Goal: Task Accomplishment & Management: Complete application form

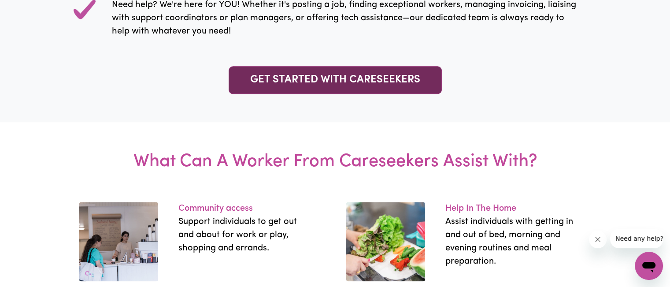
scroll to position [1027, 0]
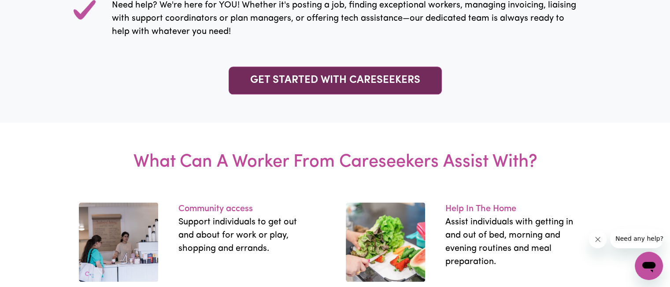
click at [334, 79] on link "GET STARTED WITH CARESEEKERS" at bounding box center [335, 81] width 213 height 28
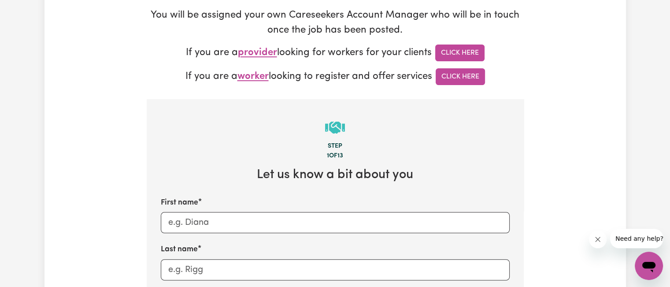
scroll to position [172, 0]
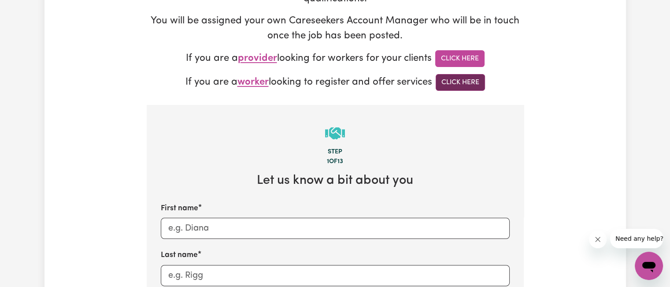
click at [445, 84] on link "Click Here" at bounding box center [460, 82] width 49 height 17
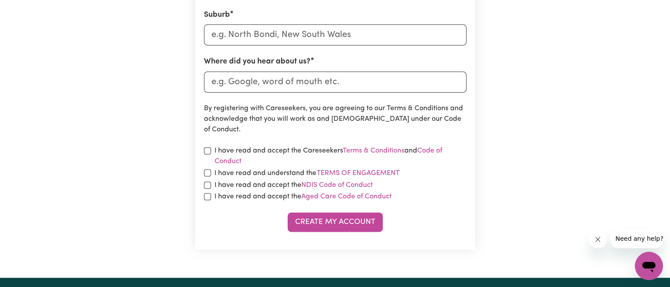
scroll to position [399, 0]
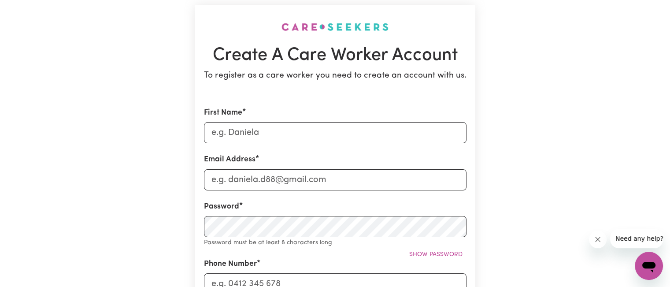
scroll to position [49, 0]
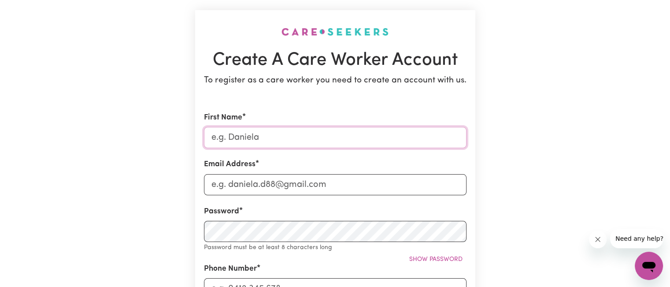
click at [249, 141] on input "First Name" at bounding box center [335, 137] width 263 height 21
type input "[PERSON_NAME]"
type input "0755583259"
type input "Kampala"
click at [238, 186] on input "Email Address" at bounding box center [335, 184] width 263 height 21
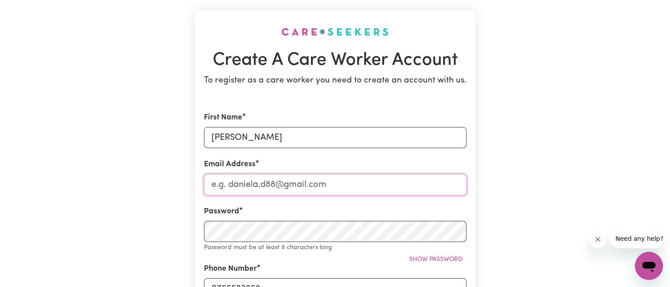
type input "[EMAIL_ADDRESS][DOMAIN_NAME]"
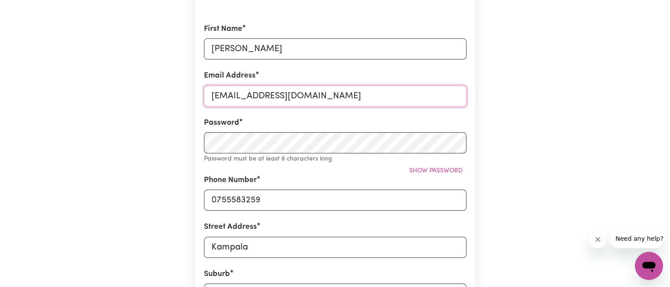
scroll to position [141, 0]
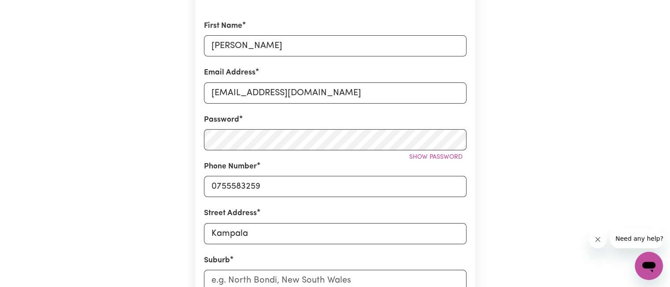
click at [426, 204] on form "First Name [PERSON_NAME] Address [EMAIL_ADDRESS][DOMAIN_NAME] Password Show pas…" at bounding box center [335, 248] width 263 height 457
click at [431, 160] on span "Show password" at bounding box center [435, 157] width 53 height 7
click at [263, 188] on input "0755583259" at bounding box center [335, 186] width 263 height 21
type input "0435538252"
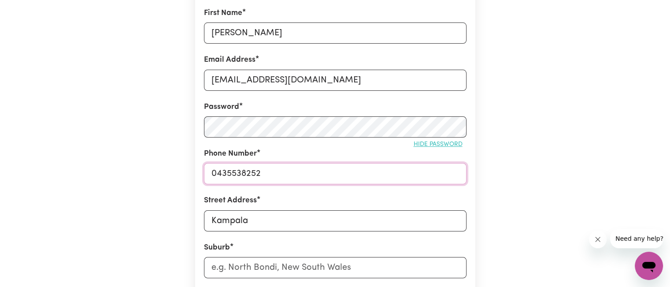
scroll to position [217, 0]
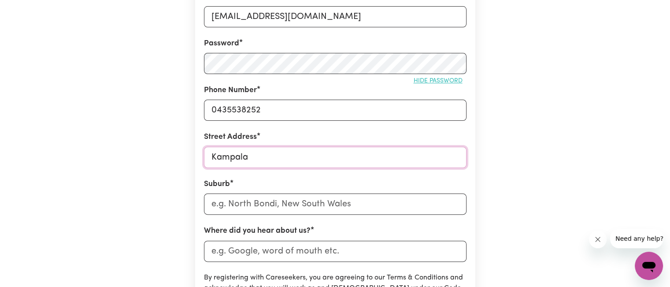
click at [284, 160] on input "Kampala" at bounding box center [335, 157] width 263 height 21
type input "38 Cambrige st,Berala"
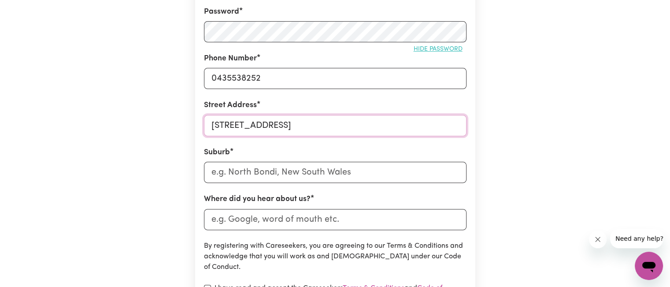
scroll to position [257, 0]
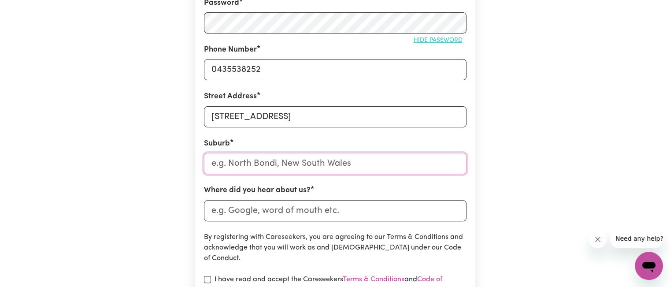
click at [232, 161] on input "text" at bounding box center [335, 163] width 263 height 21
click at [283, 163] on input "text" at bounding box center [335, 163] width 263 height 21
type input "n"
type input "New"
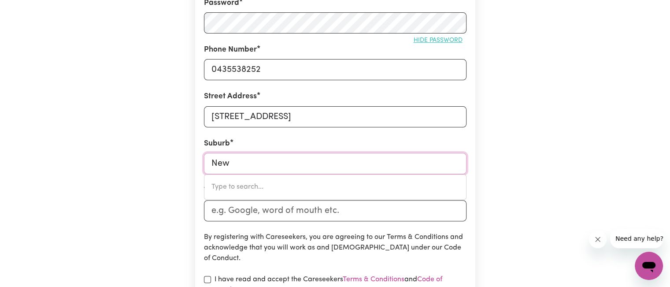
type input "New AUCKLAND, Queensland, 4680"
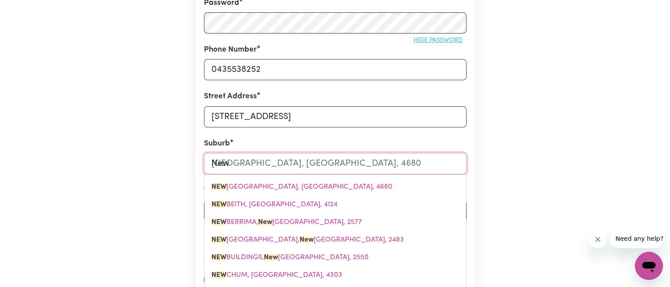
type input "New s"
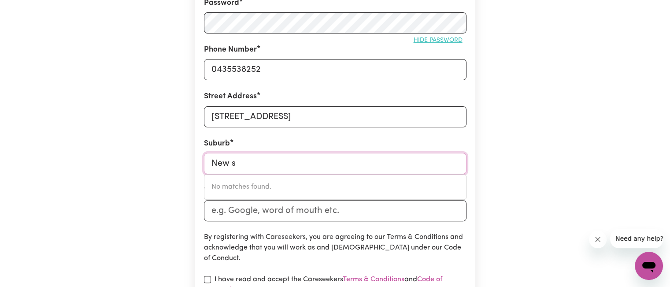
type input "New"
type input "New AUCKLAND, Queensland, 4680"
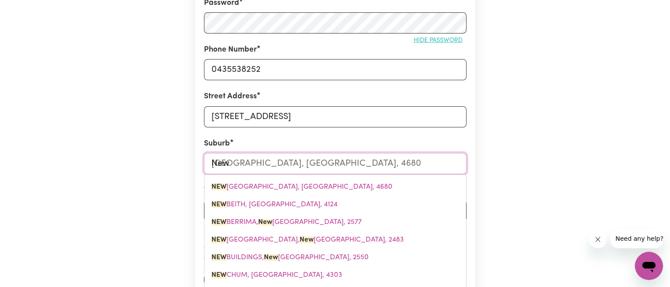
type input "New S"
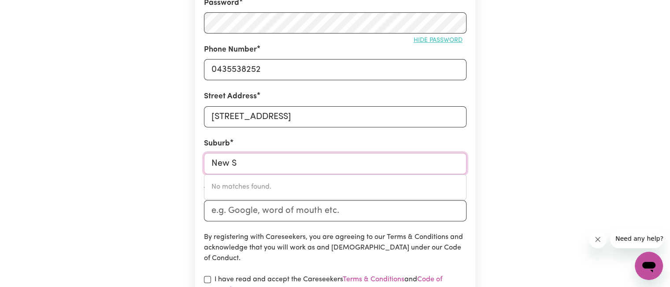
type input "New"
type input "New AUCKLAND, Queensland, 4680"
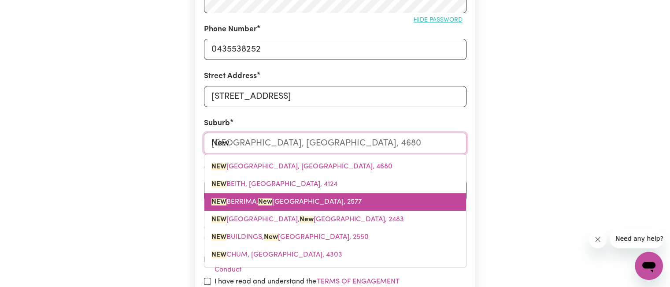
scroll to position [277, 0]
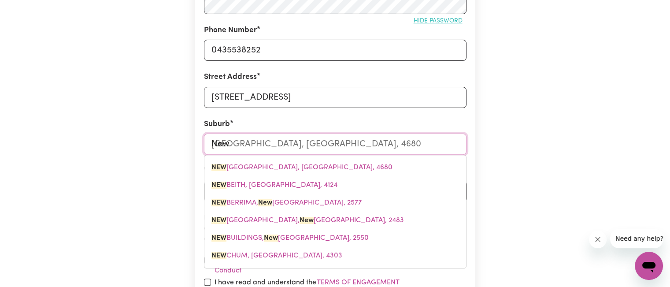
type input "Ne"
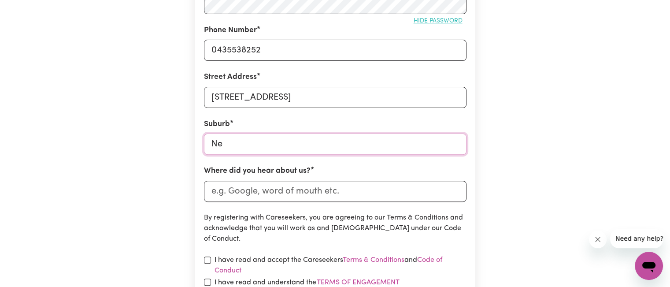
type input "N"
type input "ber"
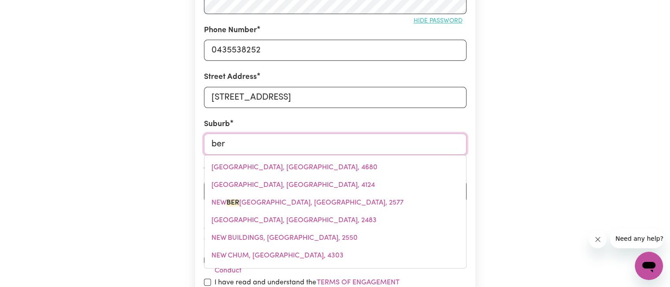
type input "berAJONDO, Queensland, 4674"
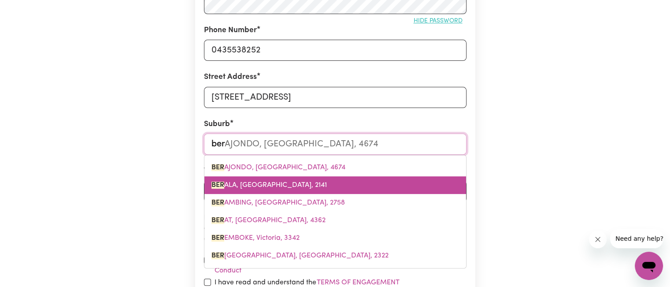
click at [287, 188] on span "BER ALA, New South Wales, 2141" at bounding box center [269, 185] width 115 height 7
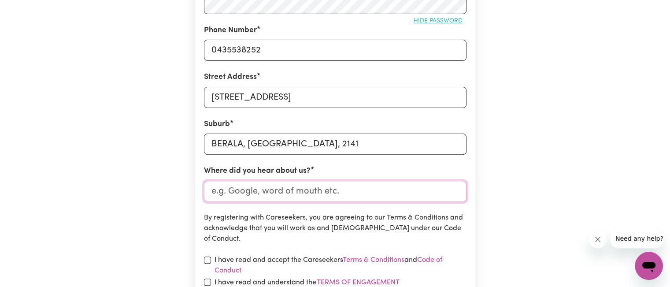
click at [289, 193] on input "Where did you hear about us?" at bounding box center [335, 191] width 263 height 21
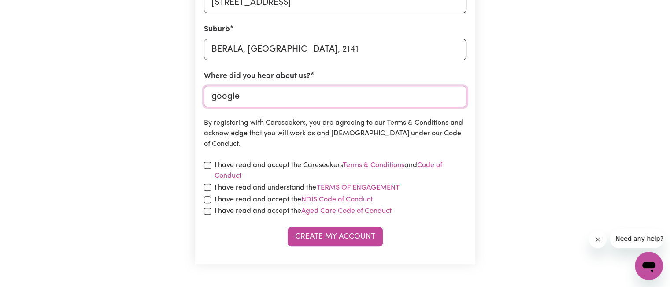
scroll to position [380, 0]
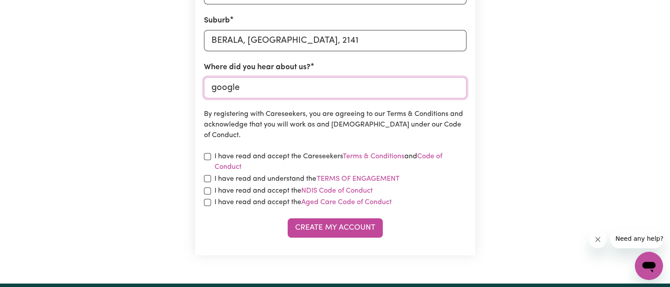
type input "google"
click at [206, 156] on input "checkbox" at bounding box center [207, 156] width 7 height 7
checkbox input "true"
click at [208, 179] on input "checkbox" at bounding box center [207, 178] width 7 height 7
checkbox input "true"
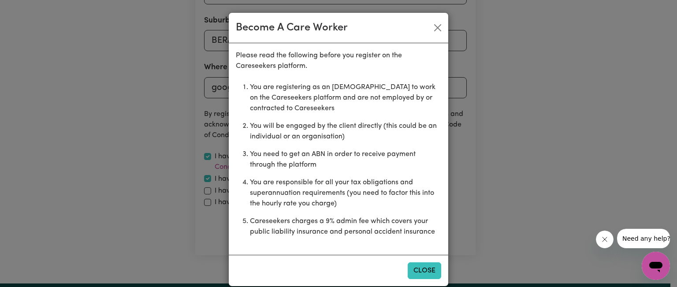
click at [416, 275] on button "Close" at bounding box center [424, 270] width 33 height 17
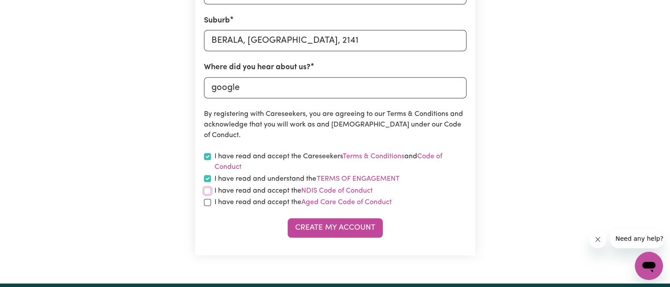
click at [206, 190] on input "checkbox" at bounding box center [207, 190] width 7 height 7
checkbox input "true"
click at [206, 202] on input "checkbox" at bounding box center [207, 202] width 7 height 7
checkbox input "true"
click at [308, 227] on button "Create My Account" at bounding box center [335, 227] width 95 height 19
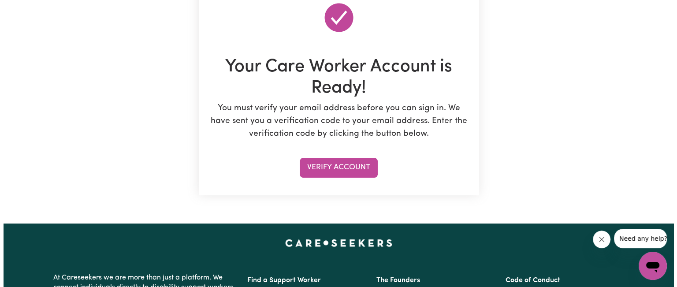
scroll to position [99, 0]
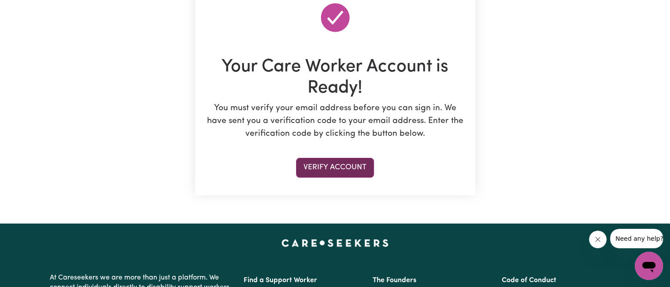
click at [315, 172] on button "Verify Account" at bounding box center [335, 167] width 78 height 19
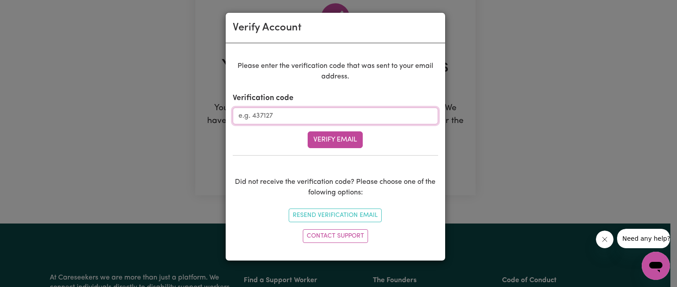
click at [238, 112] on input "Verification code" at bounding box center [335, 116] width 205 height 17
type input "257517"
click at [314, 144] on button "Verify Email" at bounding box center [335, 139] width 55 height 17
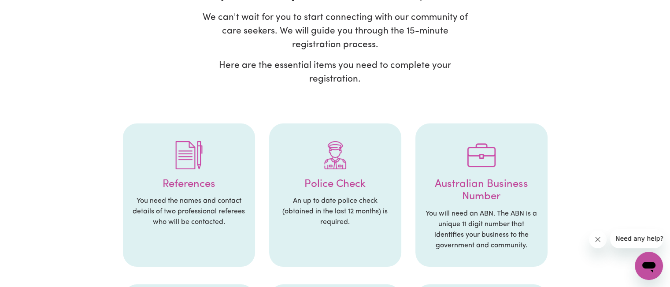
scroll to position [91, 0]
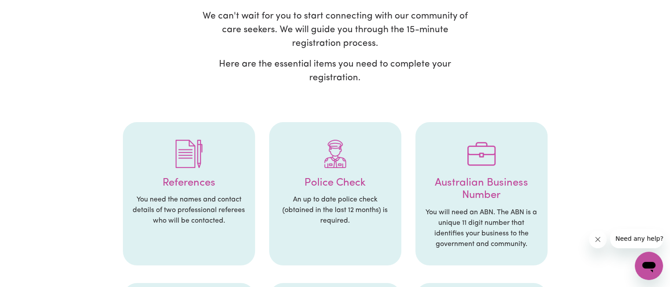
click at [173, 186] on h4 "References" at bounding box center [189, 183] width 115 height 13
click at [181, 166] on img at bounding box center [189, 154] width 28 height 28
click at [191, 183] on h4 "References" at bounding box center [189, 183] width 115 height 13
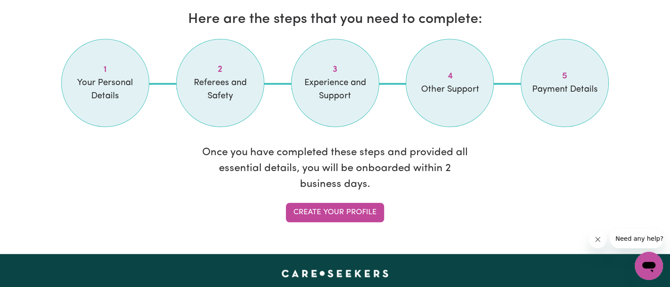
scroll to position [749, 0]
